Goal: Information Seeking & Learning: Learn about a topic

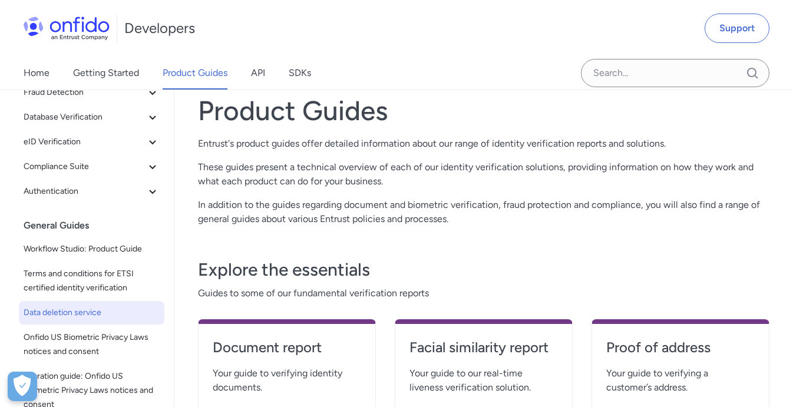
scroll to position [113, 0]
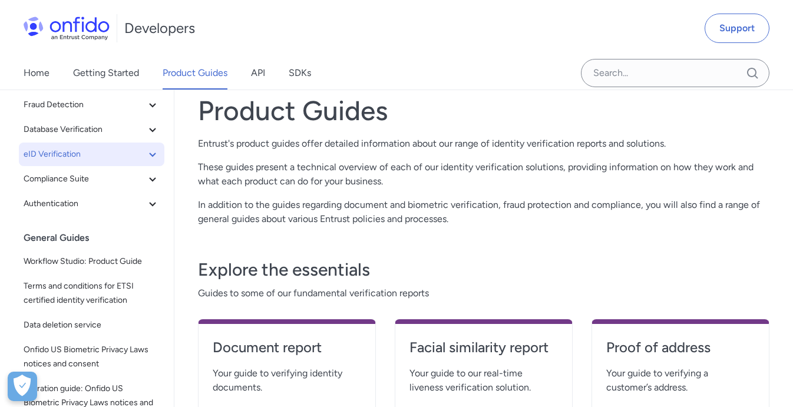
click at [124, 159] on span "eID Verification" at bounding box center [85, 154] width 122 height 14
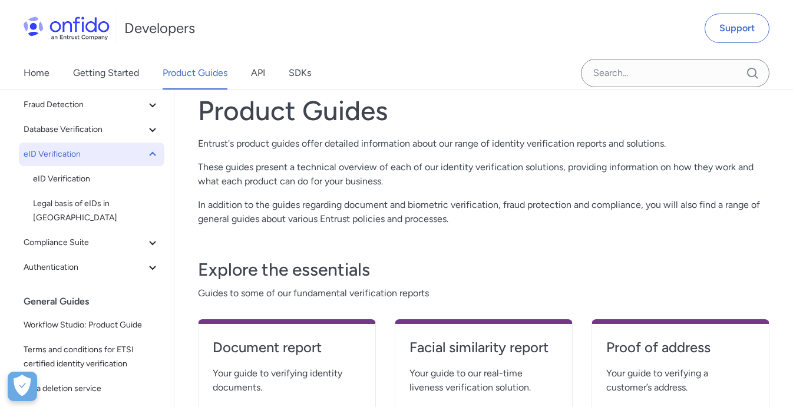
click at [124, 159] on span "eID Verification" at bounding box center [85, 154] width 122 height 14
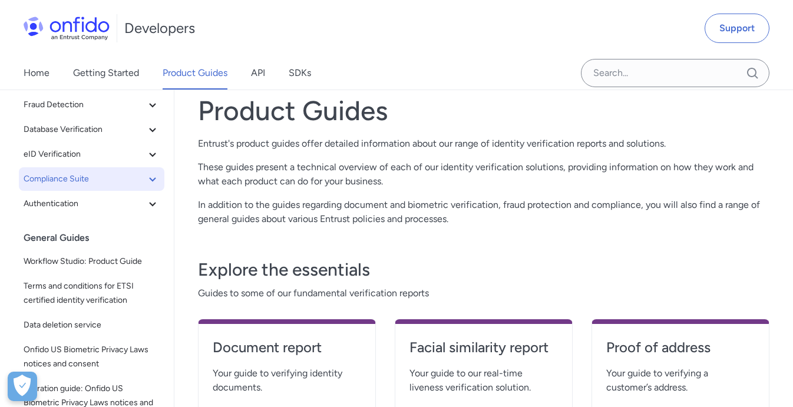
click at [124, 180] on span "Compliance Suite" at bounding box center [85, 179] width 122 height 14
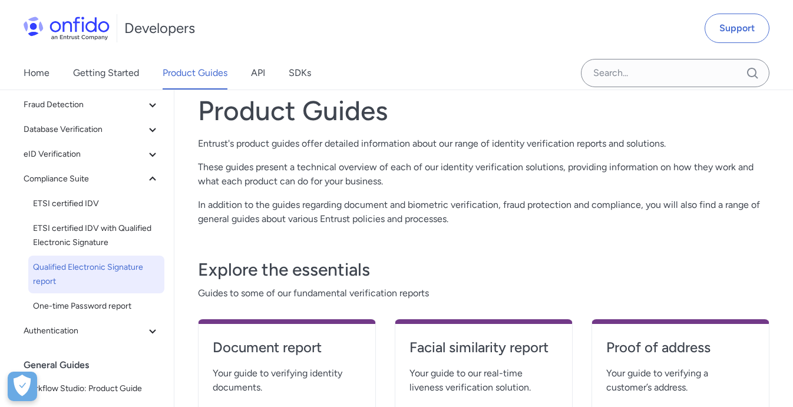
click at [93, 267] on span "Qualified Electronic Signature report" at bounding box center [96, 274] width 127 height 28
